Goal: Use online tool/utility: Utilize a website feature to perform a specific function

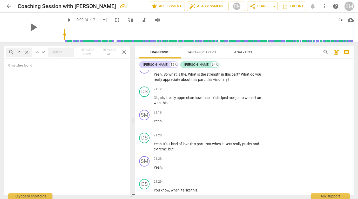
scroll to position [2560, 0]
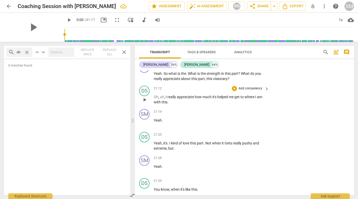
click at [165, 99] on span "," at bounding box center [165, 97] width 2 height 4
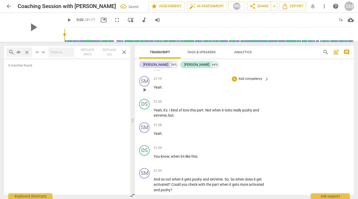
scroll to position [2597, 0]
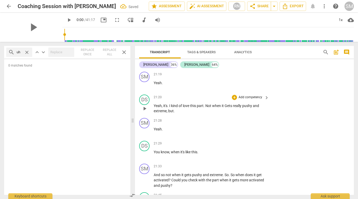
click at [228, 108] on span "Gets" at bounding box center [229, 106] width 8 height 4
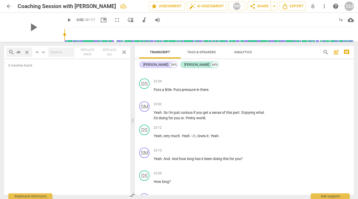
scroll to position [2954, 0]
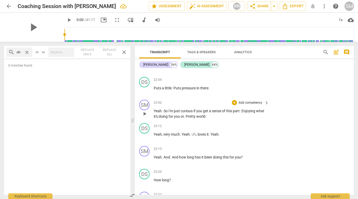
click at [243, 113] on span "Enjoying" at bounding box center [249, 111] width 15 height 4
click at [191, 118] on span "Pretty" at bounding box center [186, 116] width 11 height 4
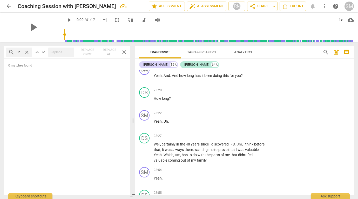
scroll to position [3046, 0]
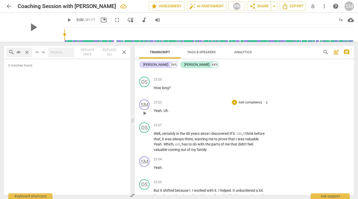
click at [170, 113] on p "Yeah . Uh ." at bounding box center [210, 110] width 113 height 5
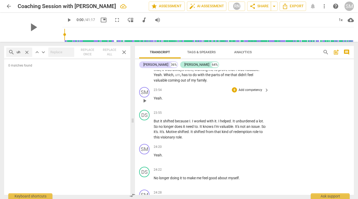
scroll to position [3117, 0]
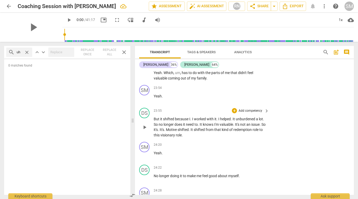
click at [192, 121] on span "." at bounding box center [191, 119] width 2 height 4
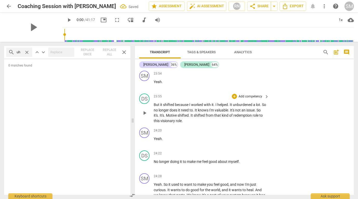
scroll to position [3133, 0]
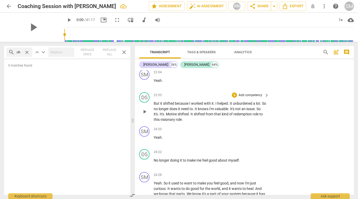
click at [166, 116] on span "." at bounding box center [165, 114] width 2 height 4
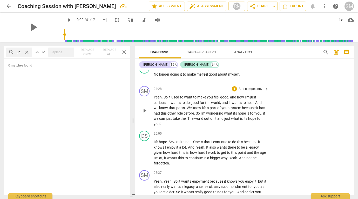
scroll to position [3219, 0]
click at [194, 120] on span "The" at bounding box center [191, 118] width 7 height 4
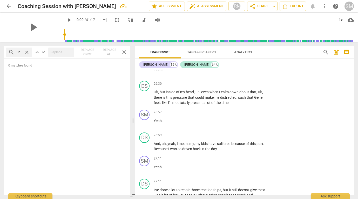
scroll to position [3404, 0]
click at [263, 99] on span "Gene" at bounding box center [258, 97] width 8 height 4
click at [182, 104] on span "[PERSON_NAME]" at bounding box center [168, 102] width 29 height 4
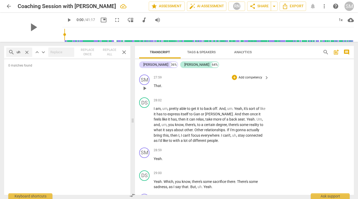
scroll to position [3676, 0]
click at [201, 64] on span "like" at bounding box center [198, 62] width 5 height 4
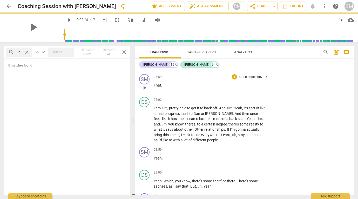
click at [168, 88] on p "That ." at bounding box center [210, 85] width 113 height 5
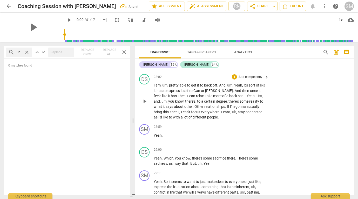
click at [154, 87] on span "I" at bounding box center [155, 85] width 2 height 4
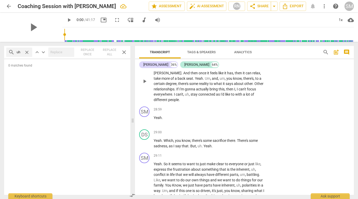
click at [263, 70] on span "Gan" at bounding box center [260, 68] width 8 height 4
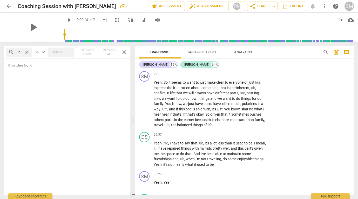
scroll to position [3763, 0]
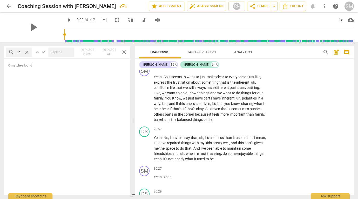
click at [26, 52] on span "close" at bounding box center [26, 52] width 5 height 5
click at [122, 52] on span "close" at bounding box center [124, 52] width 6 height 6
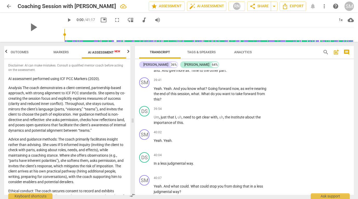
scroll to position [5057, 0]
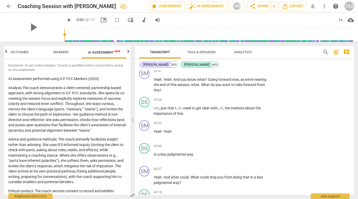
click at [191, 63] on span "Time" at bounding box center [195, 61] width 9 height 4
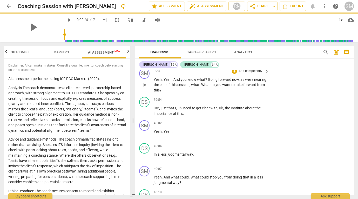
click at [195, 74] on div "39:41 + Add competency keyboard_arrow_right" at bounding box center [212, 71] width 116 height 6
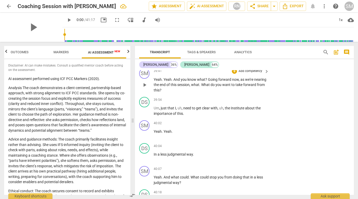
click at [193, 82] on span "know" at bounding box center [193, 79] width 10 height 4
click at [145, 88] on span "play_arrow" at bounding box center [145, 85] width 6 height 6
click at [144, 88] on span "pause" at bounding box center [145, 85] width 6 height 6
type input "2386"
click at [208, 82] on span "Going" at bounding box center [213, 79] width 10 height 4
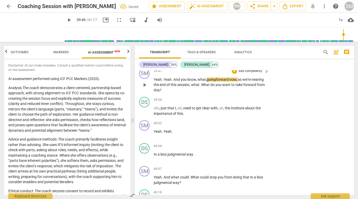
click at [203, 87] on span "What" at bounding box center [205, 85] width 9 height 4
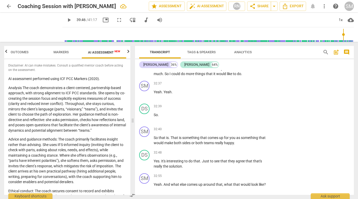
scroll to position [3944, 0]
